Goal: Transaction & Acquisition: Purchase product/service

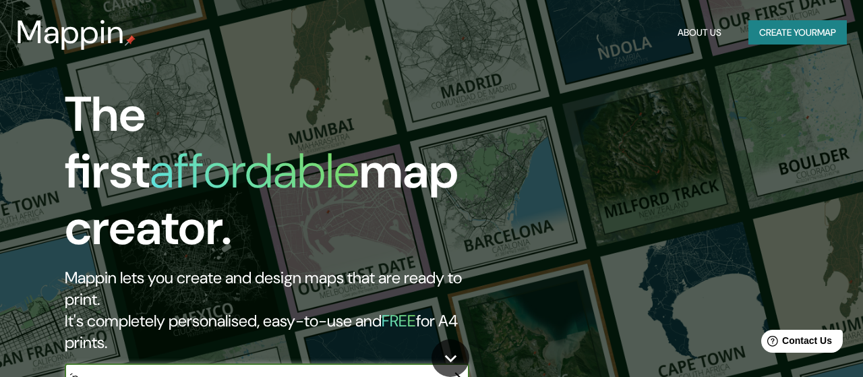
type input "´"
type input "posadas misiones"
click at [461, 369] on icon "button" at bounding box center [456, 377] width 16 height 16
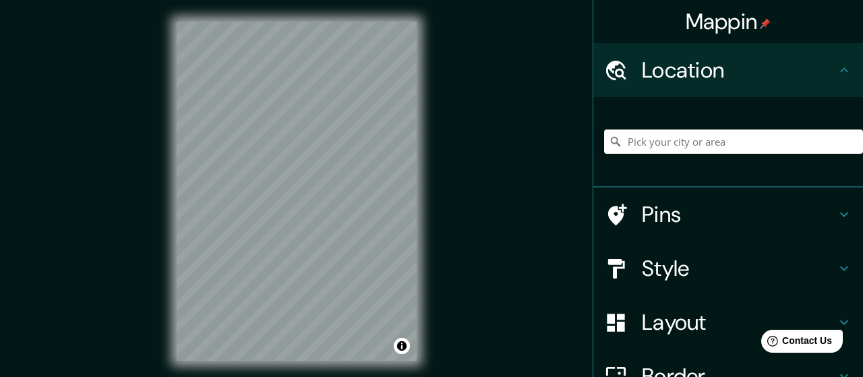
click at [676, 145] on input "Pick your city or area" at bounding box center [733, 141] width 259 height 24
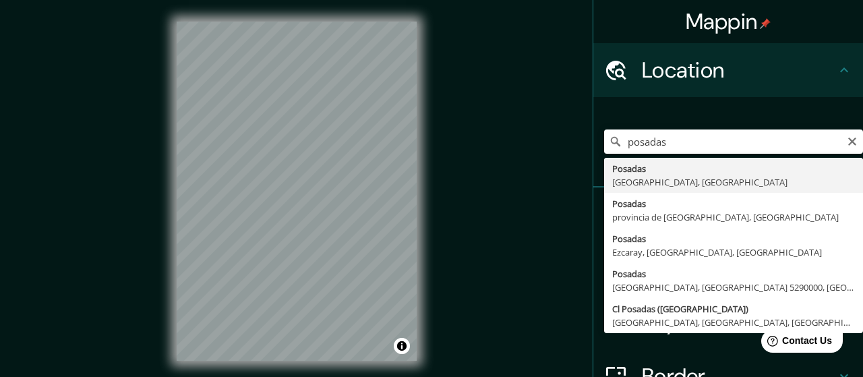
type input "Posadas, [GEOGRAPHIC_DATA], [GEOGRAPHIC_DATA]"
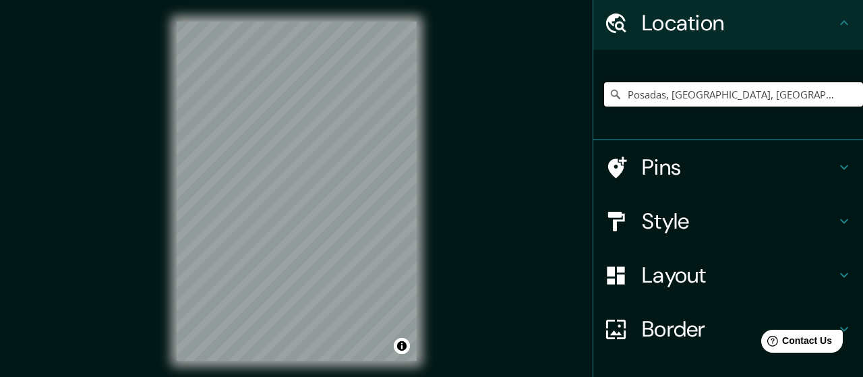
scroll to position [70, 0]
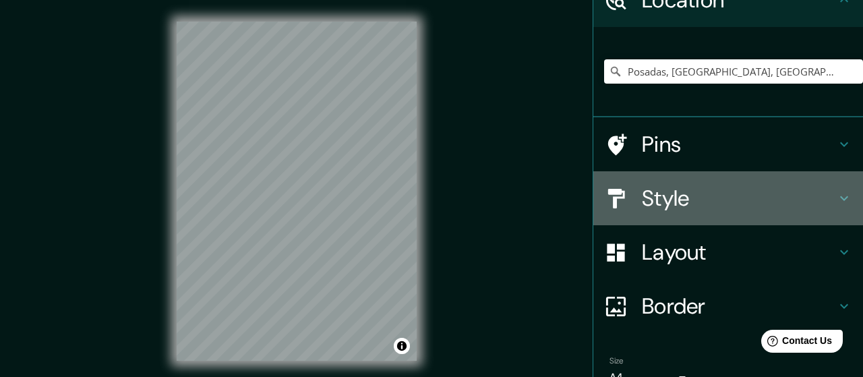
click at [675, 198] on h4 "Style" at bounding box center [739, 198] width 194 height 27
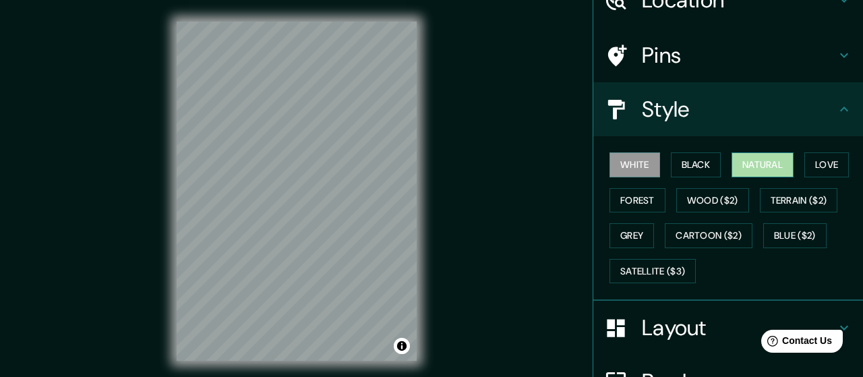
click at [774, 163] on button "Natural" at bounding box center [762, 164] width 62 height 25
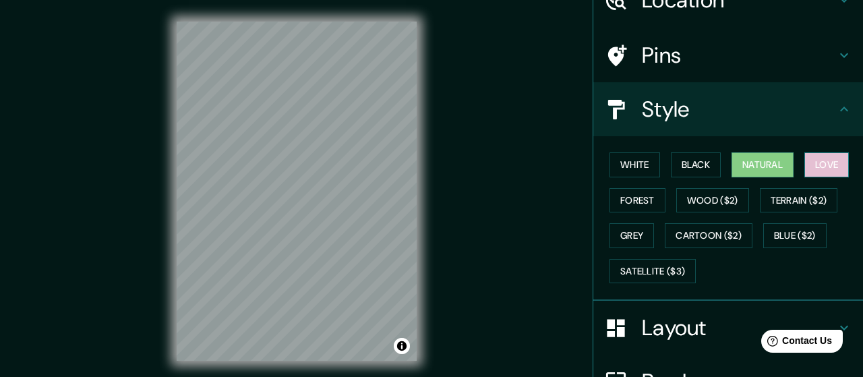
click at [846, 165] on button "Love" at bounding box center [826, 164] width 44 height 25
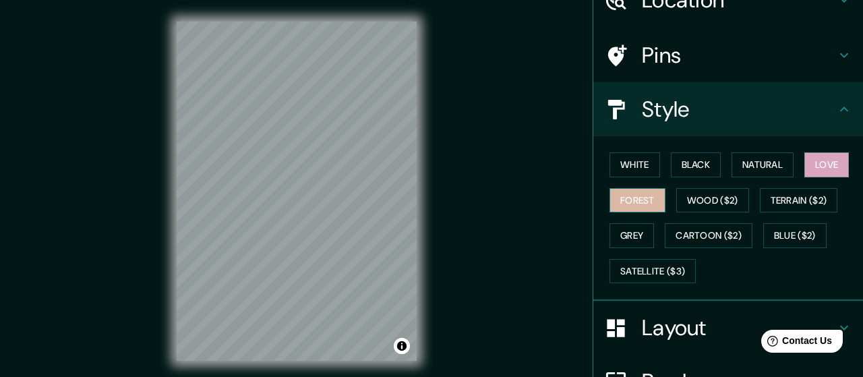
click at [631, 197] on button "Forest" at bounding box center [637, 200] width 56 height 25
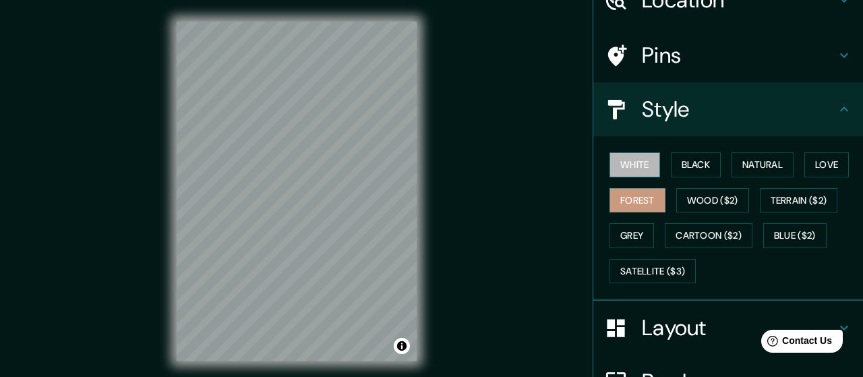
click at [629, 169] on button "White" at bounding box center [634, 164] width 51 height 25
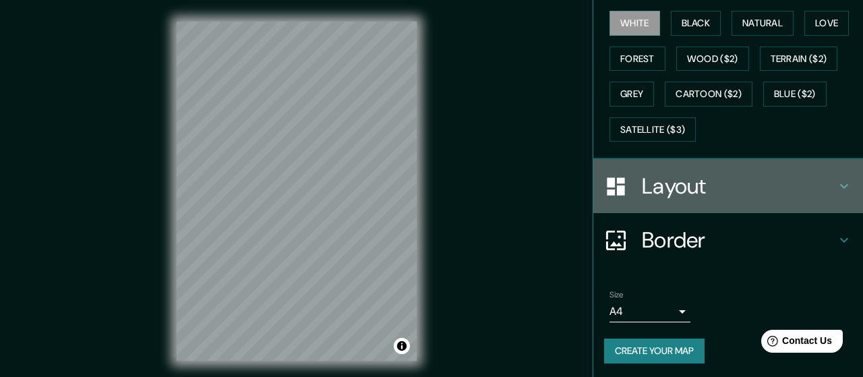
click at [645, 181] on h4 "Layout" at bounding box center [739, 186] width 194 height 27
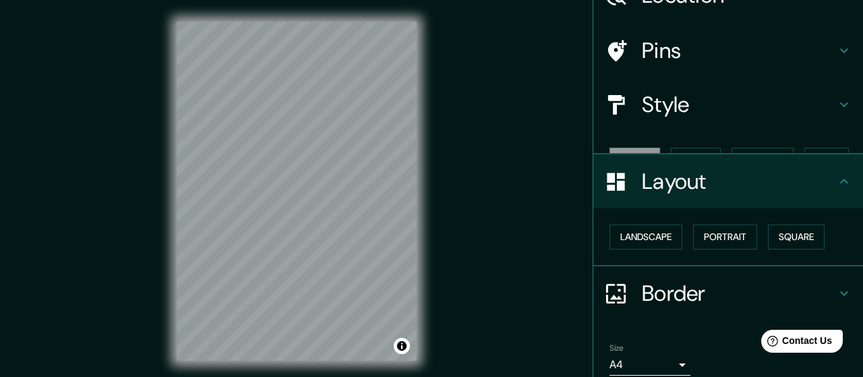
scroll to position [49, 0]
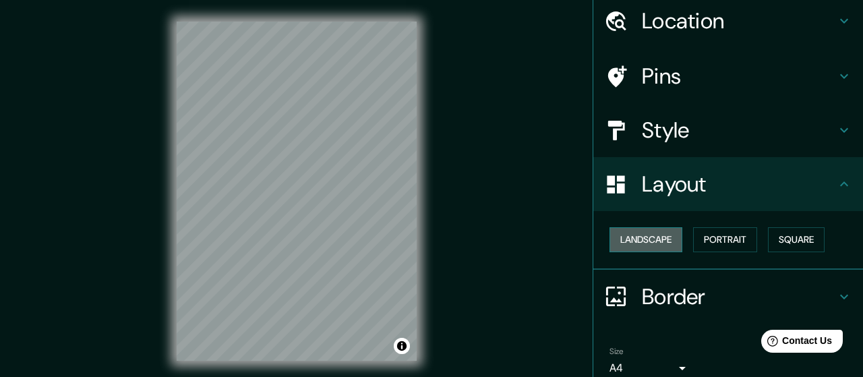
click at [654, 237] on button "Landscape" at bounding box center [645, 239] width 73 height 25
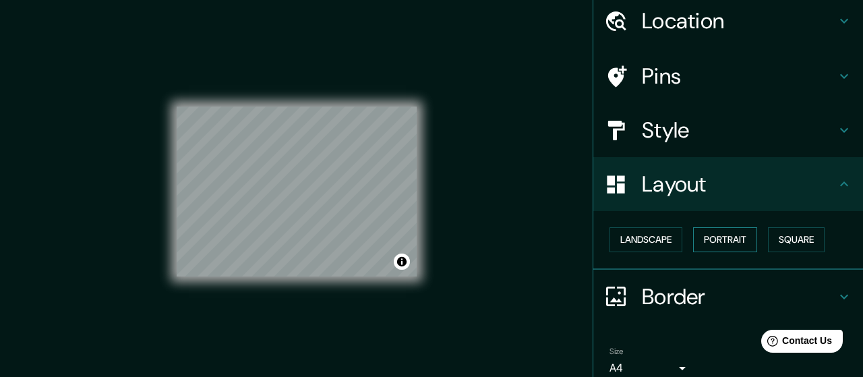
click at [711, 239] on button "Portrait" at bounding box center [725, 239] width 64 height 25
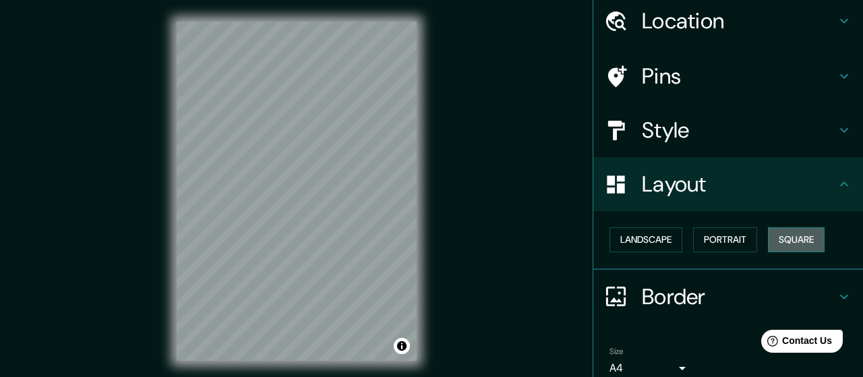
click at [795, 239] on button "Square" at bounding box center [796, 239] width 57 height 25
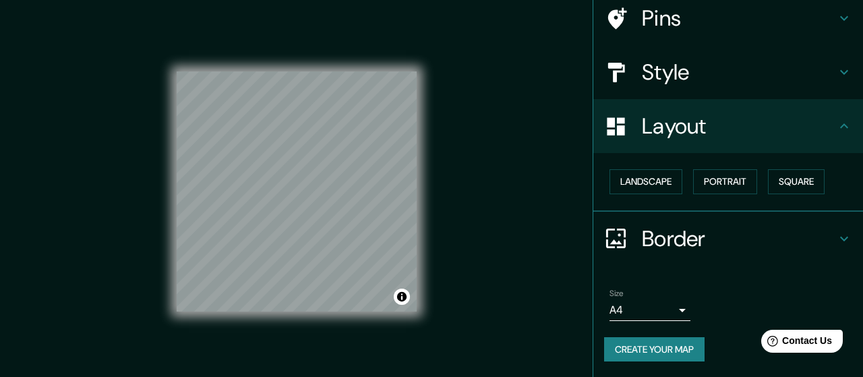
scroll to position [27, 0]
